Goal: Register for event/course

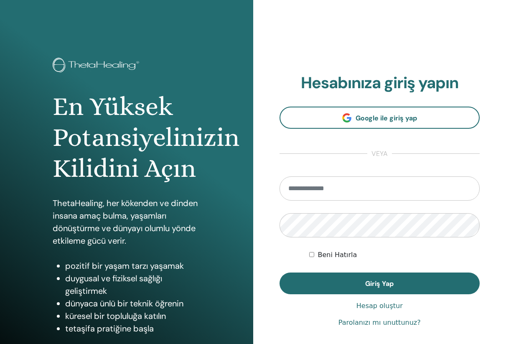
click at [333, 190] on input "email" at bounding box center [379, 188] width 201 height 24
type input "**********"
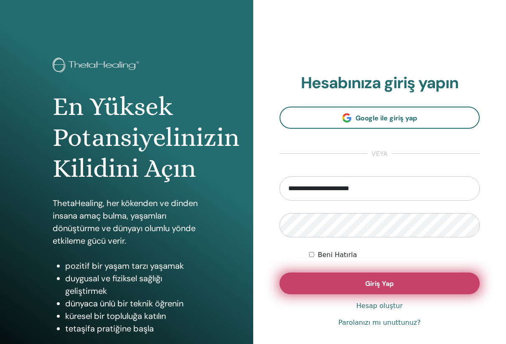
click at [377, 281] on span "Giriş Yap" at bounding box center [379, 283] width 28 height 9
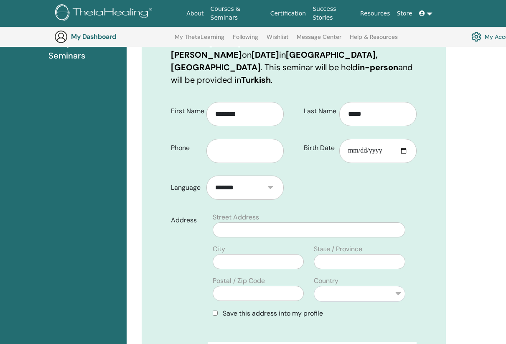
scroll to position [144, 0]
type input "**********"
type input "*"
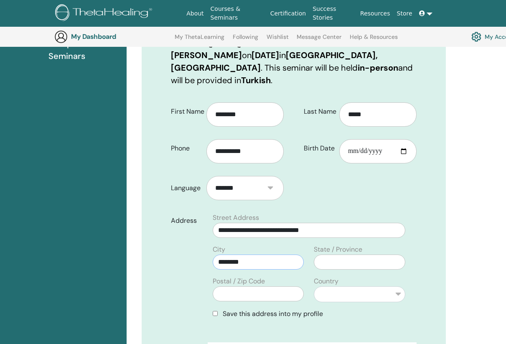
type input "********"
click at [346, 223] on input "**********" at bounding box center [309, 230] width 193 height 15
type input "**********"
click at [309, 223] on input "**********" at bounding box center [309, 230] width 193 height 15
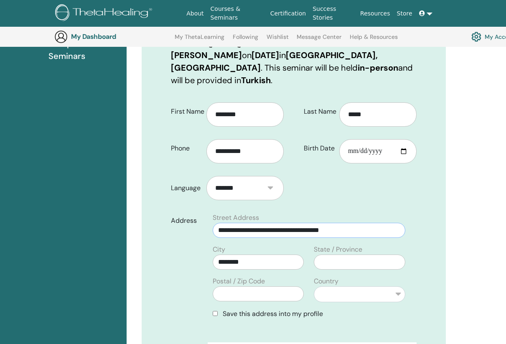
click at [309, 223] on input "**********" at bounding box center [309, 230] width 193 height 15
type input "*"
type input "**********"
type input "*****"
click at [365, 276] on div "**********" at bounding box center [360, 289] width 102 height 26
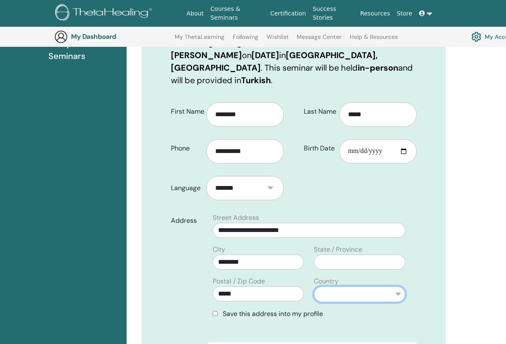
select select "**"
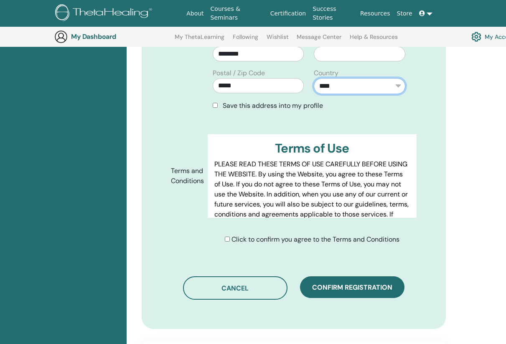
scroll to position [355, 0]
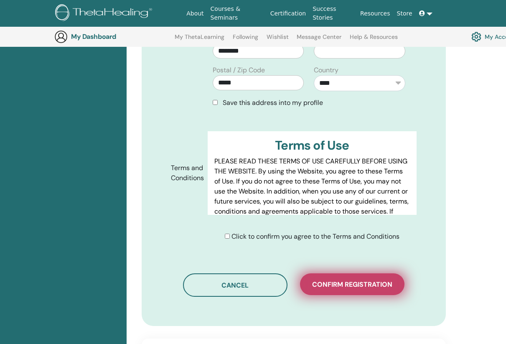
click at [350, 280] on span "Confirm registration" at bounding box center [352, 284] width 80 height 9
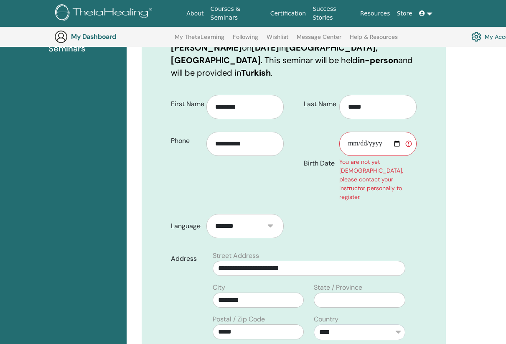
scroll to position [150, 0]
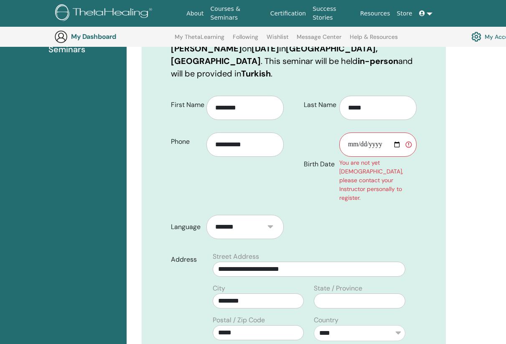
click at [370, 134] on input "Birth Date" at bounding box center [377, 144] width 77 height 24
click at [348, 133] on input "**********" at bounding box center [377, 144] width 77 height 24
type input "**********"
click at [414, 160] on div "You are not yet 18 years old, please contact your Instructor personally to regi…" at bounding box center [377, 180] width 77 height 44
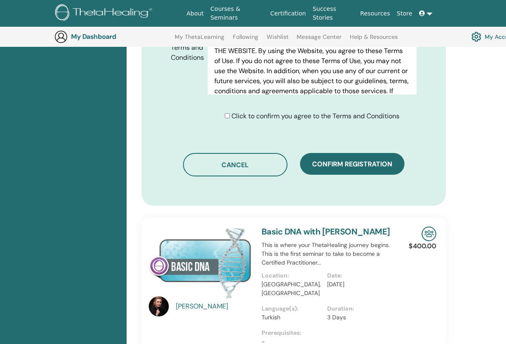
scroll to position [559, 0]
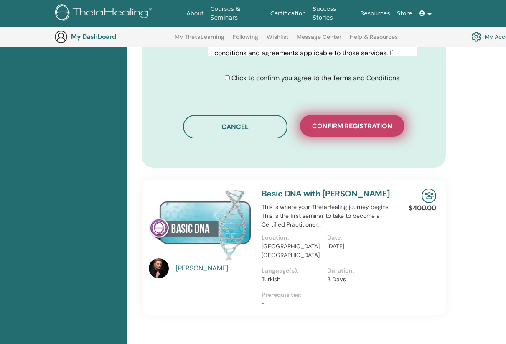
click at [352, 115] on button "Confirm registration" at bounding box center [352, 126] width 104 height 22
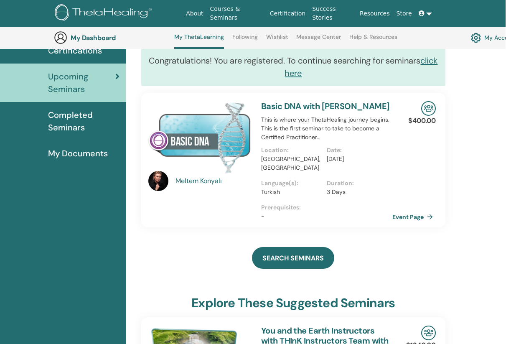
scroll to position [76, 1]
click at [405, 211] on link "Event Page" at bounding box center [415, 217] width 44 height 13
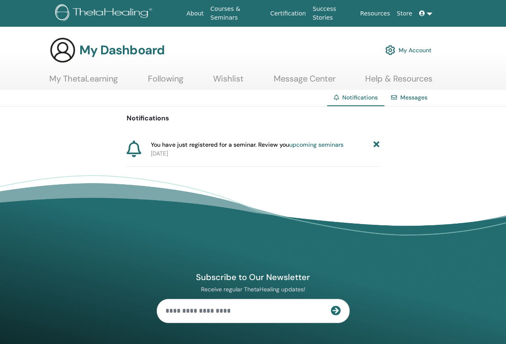
click at [305, 142] on link "upcoming seminars" at bounding box center [316, 145] width 54 height 8
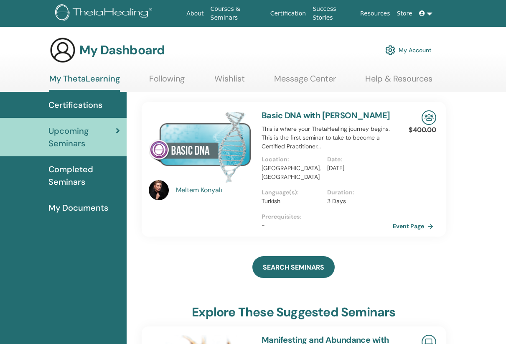
click at [314, 167] on p "Turkey, Ankara" at bounding box center [292, 173] width 61 height 18
click at [401, 220] on link "Event Page" at bounding box center [416, 226] width 44 height 13
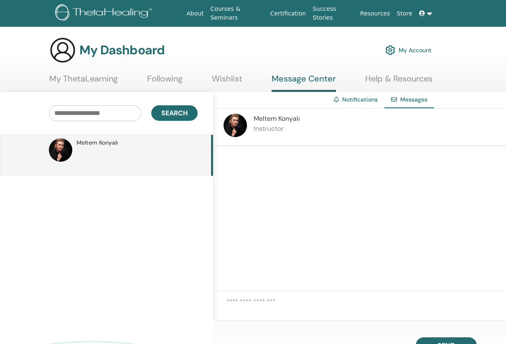
click at [125, 152] on p at bounding box center [136, 159] width 121 height 25
click at [311, 116] on div "Meltem Konyalı Instructor" at bounding box center [359, 128] width 293 height 38
click at [102, 79] on link "My ThetaLearning" at bounding box center [83, 82] width 69 height 16
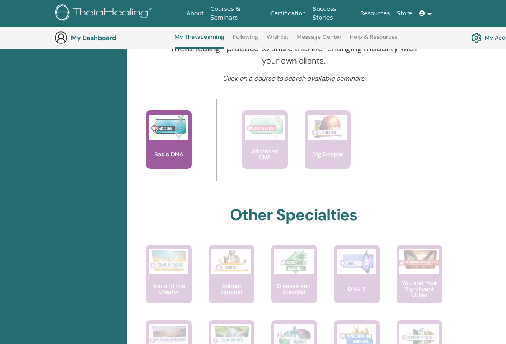
scroll to position [309, 0]
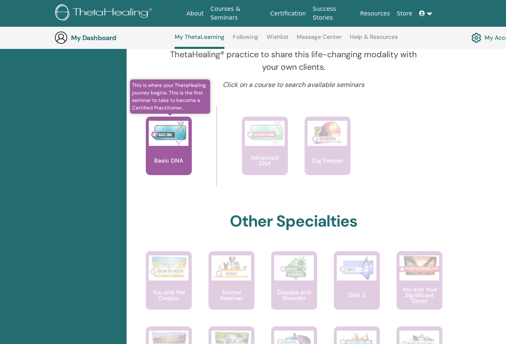
click at [173, 158] on p "Basic DNA" at bounding box center [169, 160] width 36 height 6
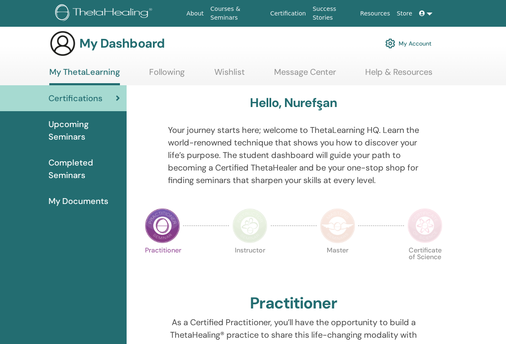
scroll to position [8, 0]
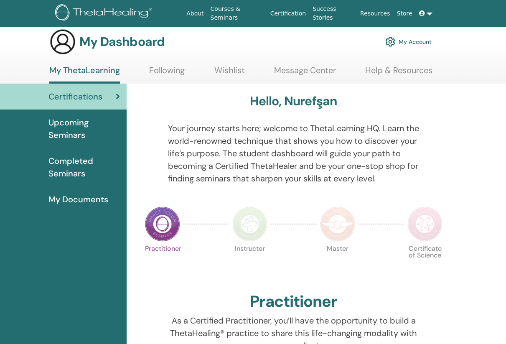
click at [226, 65] on link "Wishlist" at bounding box center [229, 73] width 30 height 16
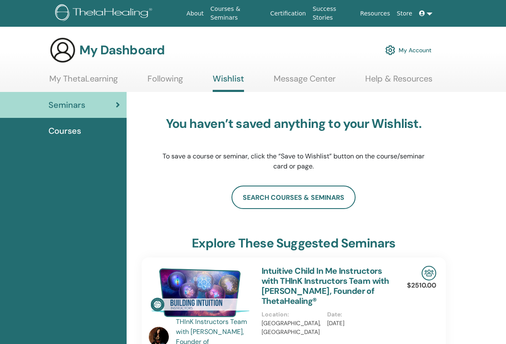
click at [73, 135] on span "Courses" at bounding box center [64, 130] width 33 height 13
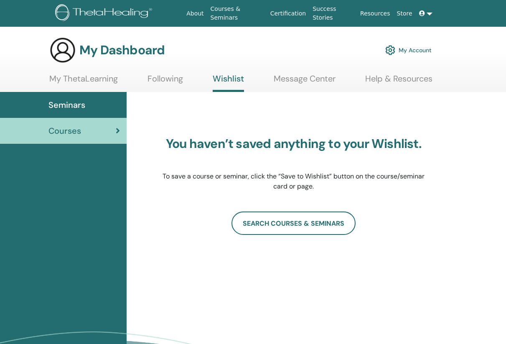
click at [296, 81] on link "Message Center" at bounding box center [305, 82] width 62 height 16
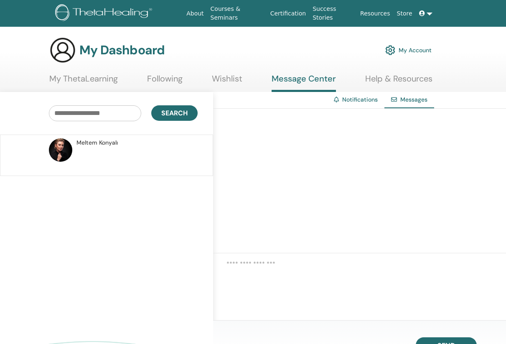
click at [122, 147] on div "Meltem Konyalı" at bounding box center [135, 142] width 119 height 9
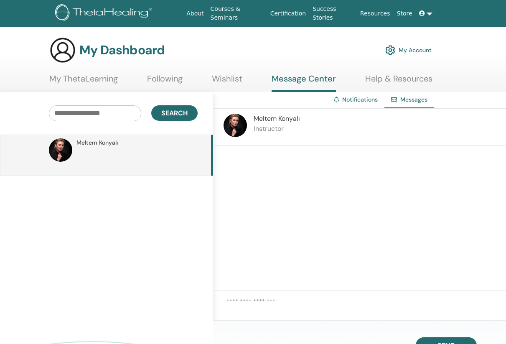
click at [300, 123] on div "Meltem Konyalı Instructor" at bounding box center [277, 127] width 46 height 27
click at [264, 118] on span "Meltem Konyalı" at bounding box center [277, 118] width 46 height 9
click at [234, 127] on img at bounding box center [234, 125] width 23 height 23
click at [117, 115] on input "text" at bounding box center [95, 113] width 92 height 16
click at [97, 79] on link "My ThetaLearning" at bounding box center [83, 82] width 69 height 16
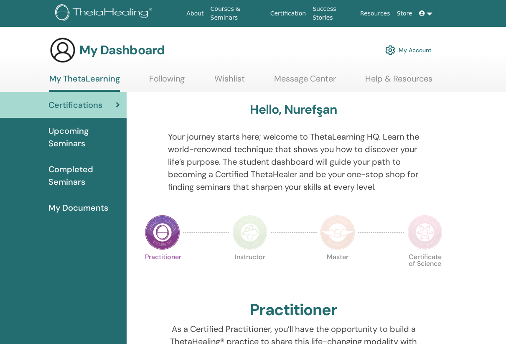
click at [76, 169] on span "Completed Seminars" at bounding box center [83, 175] width 71 height 25
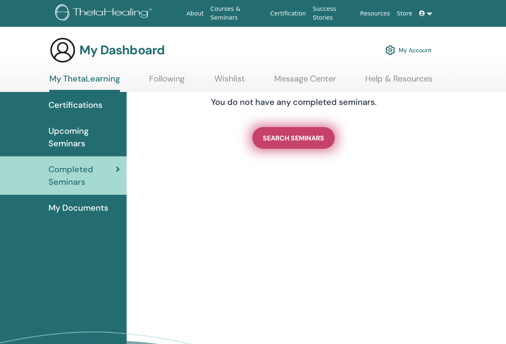
click at [293, 137] on span "SEARCH SEMINARS" at bounding box center [293, 138] width 61 height 9
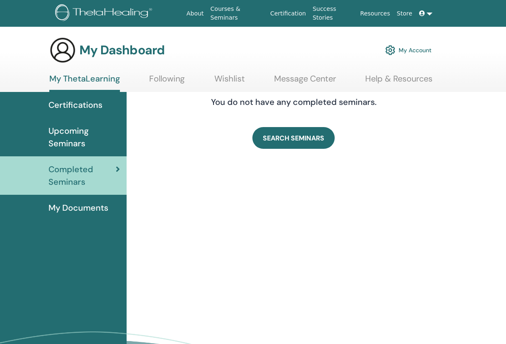
click at [74, 127] on span "Upcoming Seminars" at bounding box center [83, 136] width 71 height 25
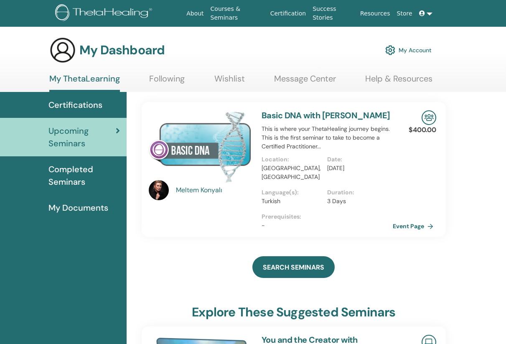
click at [86, 89] on link "My ThetaLearning" at bounding box center [84, 83] width 71 height 18
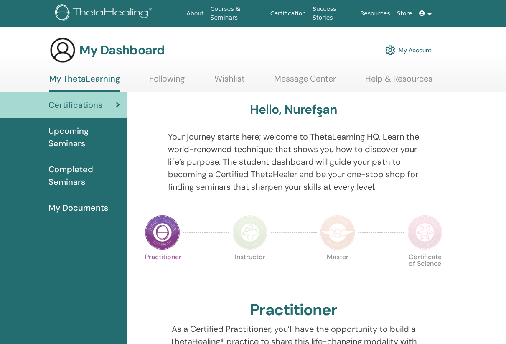
click at [79, 133] on span "Upcoming Seminars" at bounding box center [83, 136] width 71 height 25
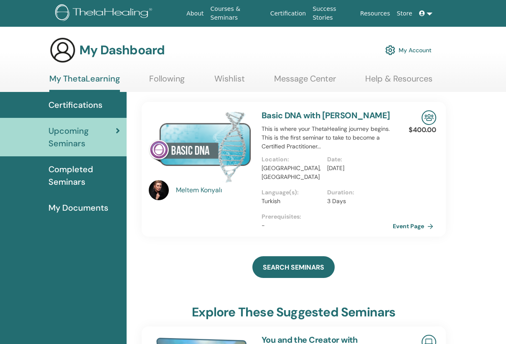
click at [341, 133] on p "This is where your ThetaHealing journey begins. This is the first seminar to ta…" at bounding box center [327, 137] width 131 height 26
click at [208, 148] on img at bounding box center [200, 146] width 103 height 72
click at [212, 151] on img at bounding box center [200, 146] width 103 height 72
click at [409, 220] on link "Event Page" at bounding box center [416, 226] width 44 height 13
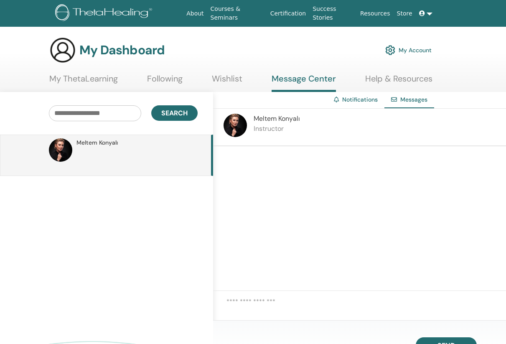
click at [271, 139] on div "Meltem Konyalı Instructor" at bounding box center [277, 127] width 46 height 27
click at [274, 129] on p "Instructor" at bounding box center [277, 129] width 46 height 10
click at [312, 309] on textarea at bounding box center [365, 308] width 279 height 23
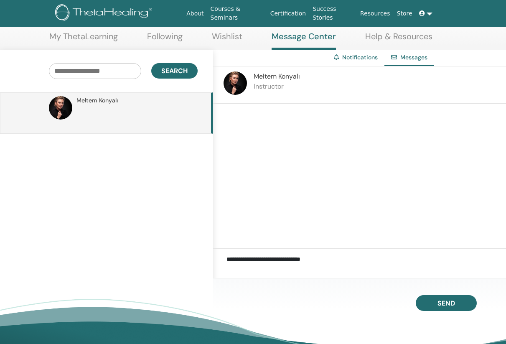
scroll to position [55, 0]
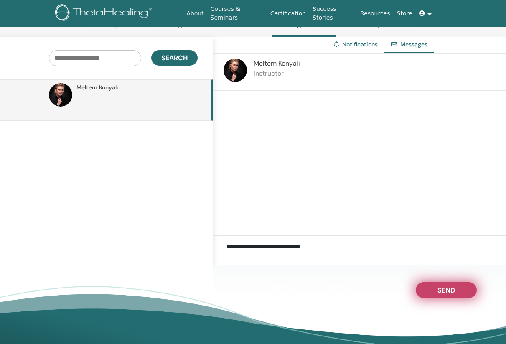
type textarea "**********"
click at [445, 288] on span "Send" at bounding box center [446, 289] width 18 height 6
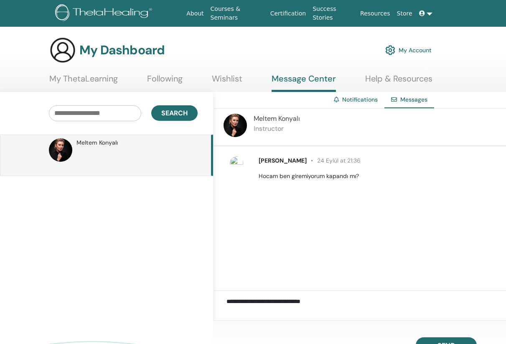
scroll to position [0, 0]
click at [230, 79] on link "Wishlist" at bounding box center [227, 82] width 30 height 16
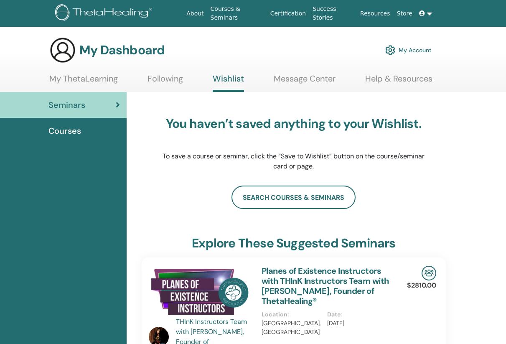
click at [51, 132] on span "Courses" at bounding box center [64, 130] width 33 height 13
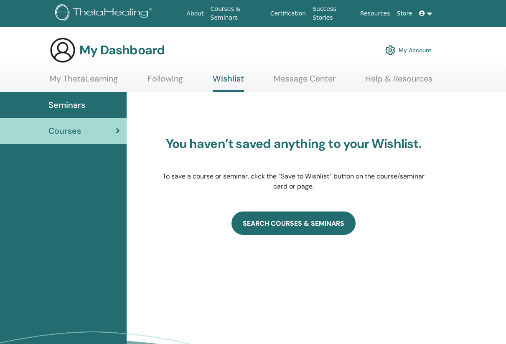
click at [266, 222] on link "SEARCH COURSES & SEMINARS" at bounding box center [293, 222] width 124 height 23
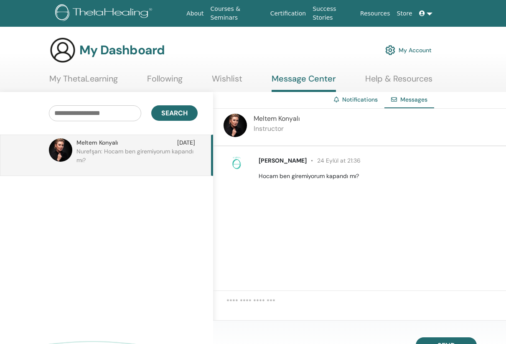
click at [366, 95] on div "Notifications" at bounding box center [355, 99] width 57 height 15
click at [363, 100] on link "Notifications" at bounding box center [360, 100] width 36 height 8
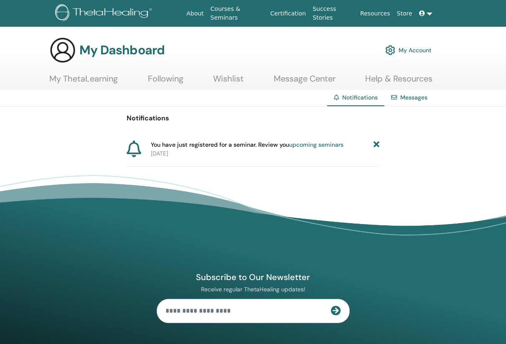
click at [222, 141] on span "You have just registered for a seminar. Review you upcoming seminars" at bounding box center [247, 144] width 193 height 9
click at [311, 145] on link "upcoming seminars" at bounding box center [316, 145] width 54 height 8
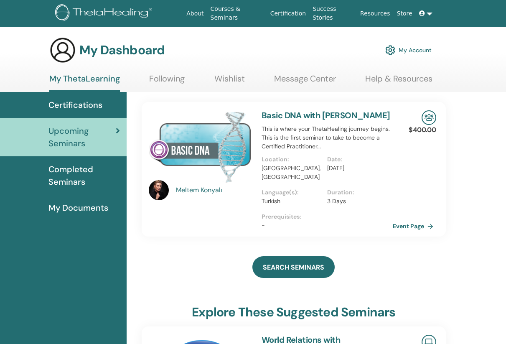
click at [279, 188] on p "Language(s) :" at bounding box center [292, 192] width 61 height 9
click at [220, 147] on img at bounding box center [200, 146] width 103 height 72
click at [218, 147] on img at bounding box center [200, 146] width 103 height 72
click at [397, 220] on link "Event Page" at bounding box center [416, 226] width 44 height 13
